Goal: Check status: Check status

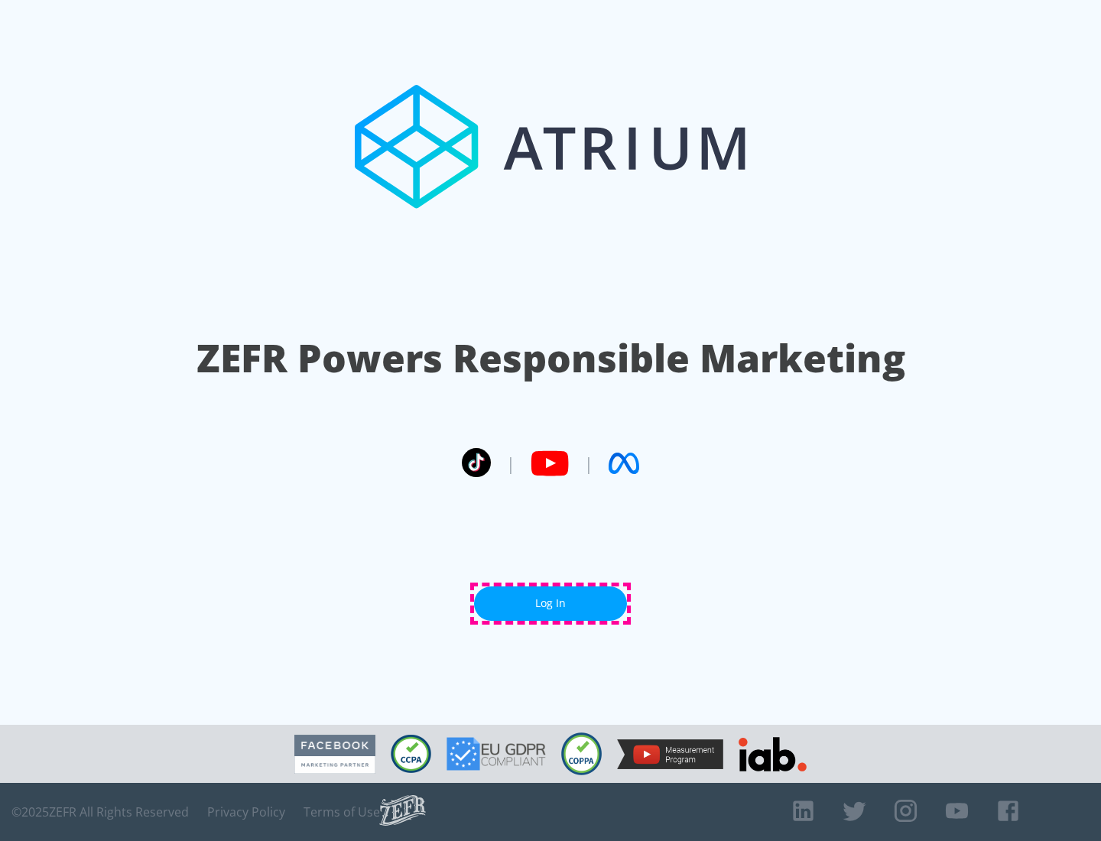
click at [551, 604] on link "Log In" at bounding box center [550, 604] width 153 height 34
